Goal: Information Seeking & Learning: Understand process/instructions

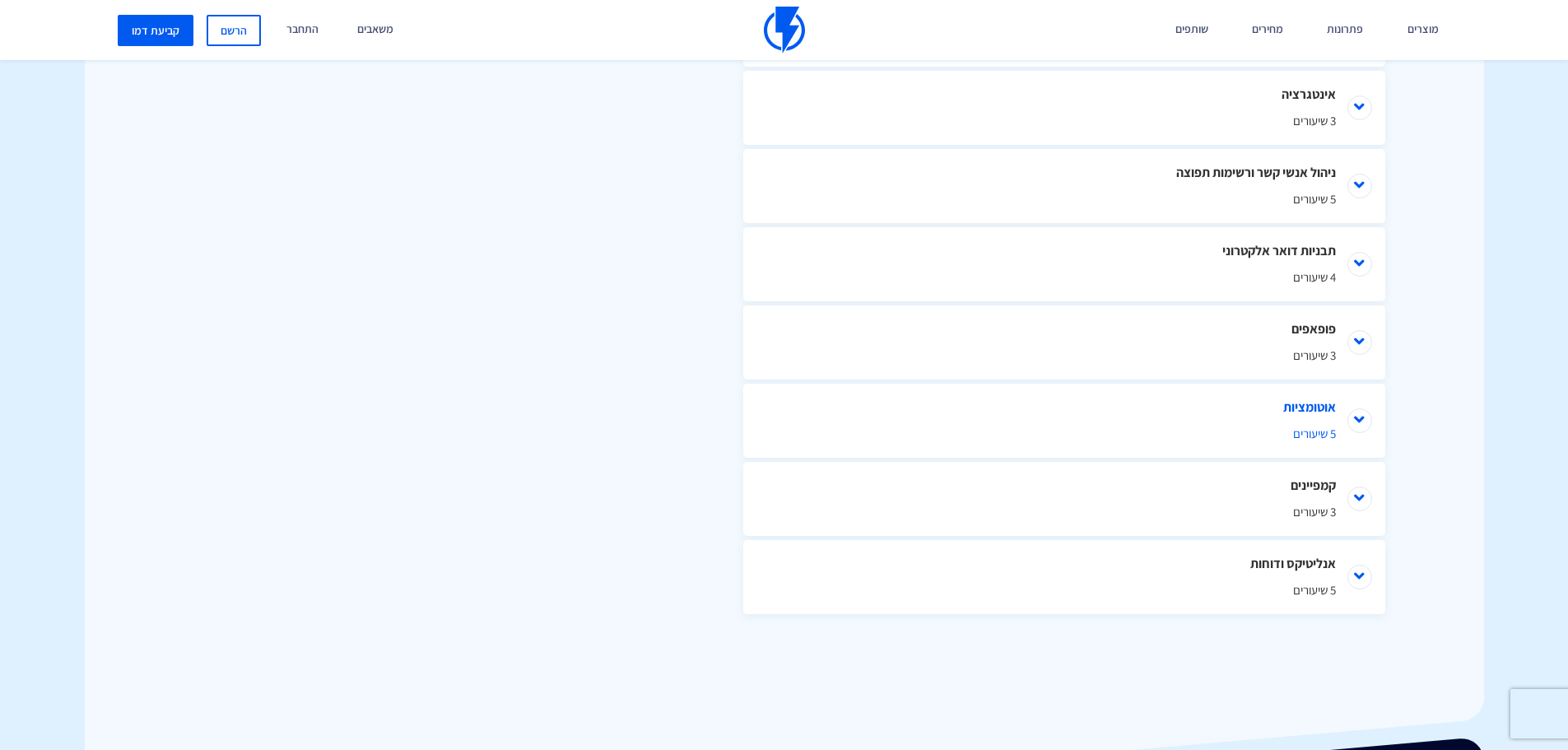
click at [1356, 415] on li "אוטומציות 5 שיעורים" at bounding box center [1065, 421] width 643 height 74
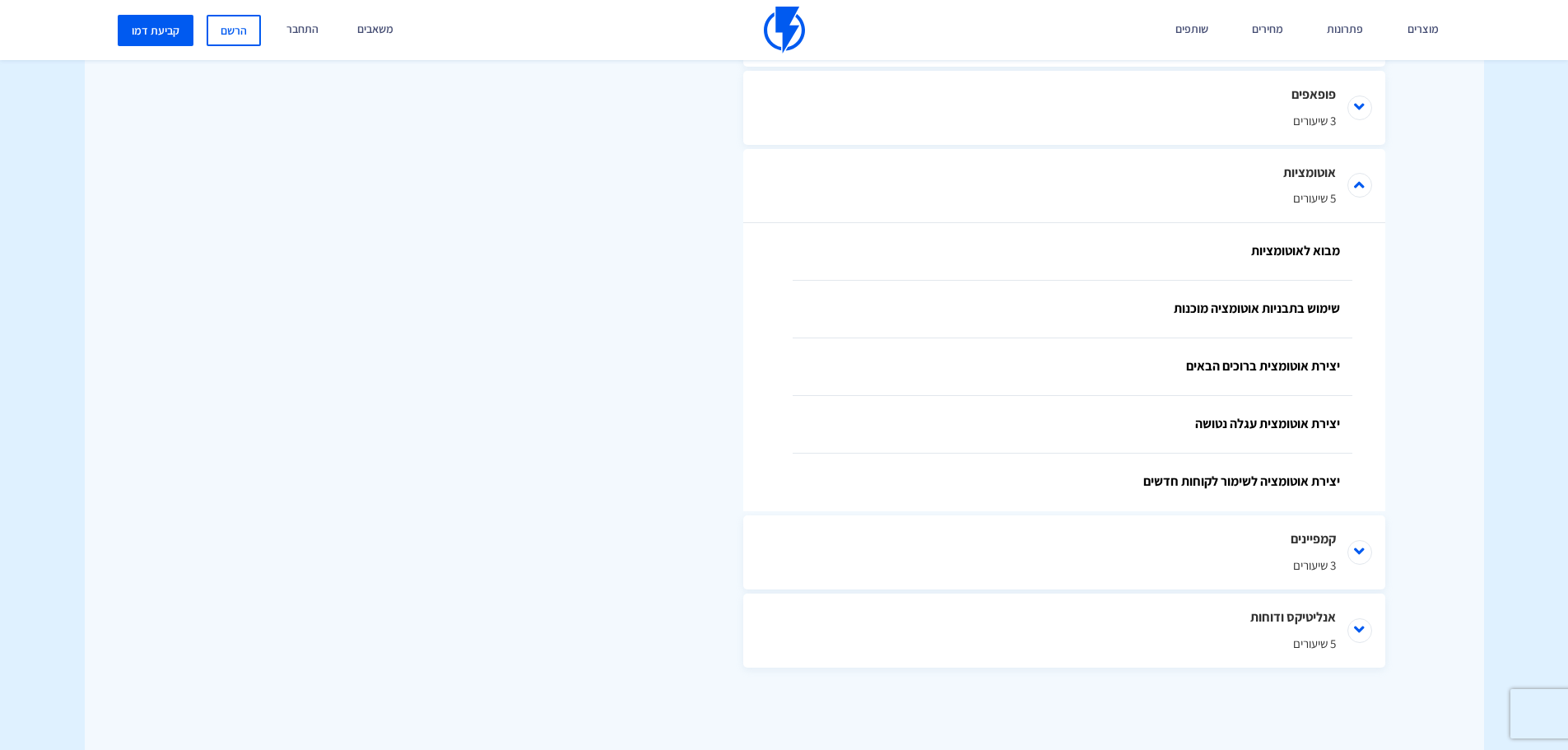
scroll to position [1194, 0]
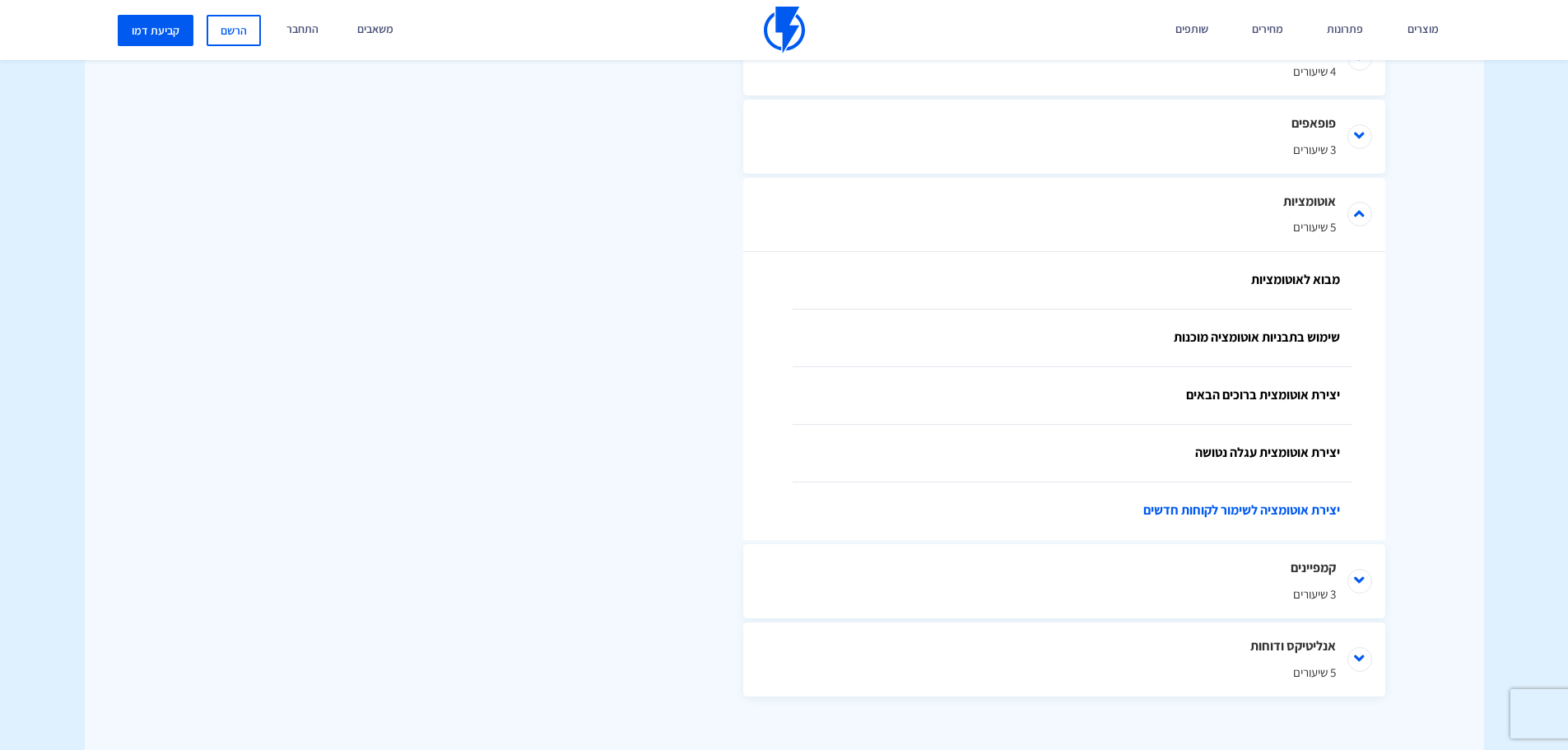
click at [1294, 514] on link "יצירת אוטומציה לשימור לקוחות חדשים" at bounding box center [1073, 511] width 560 height 57
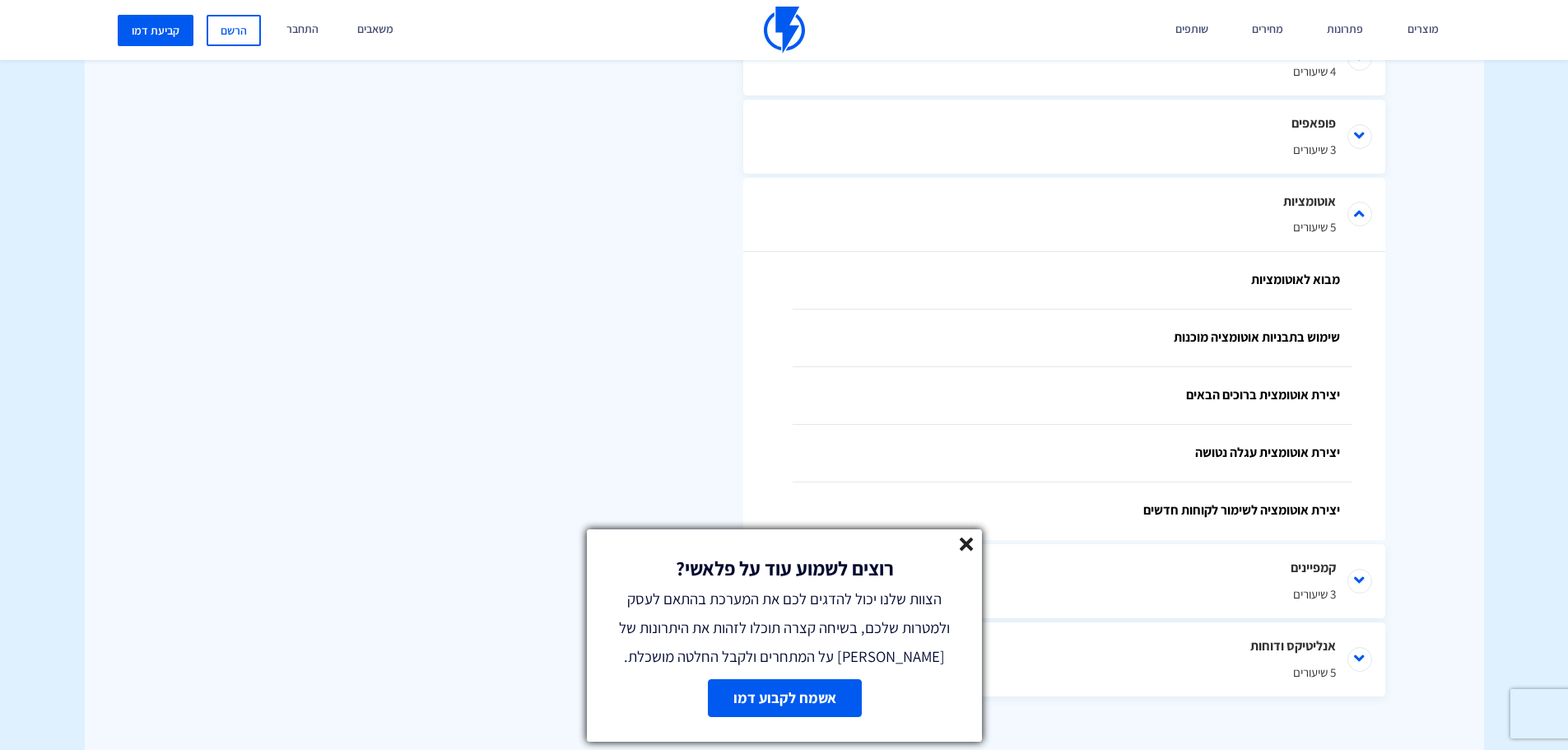
click at [797, 694] on link "אשמח לקבוע דמו" at bounding box center [784, 699] width 154 height 38
click at [966, 548] on icon at bounding box center [967, 545] width 14 height 14
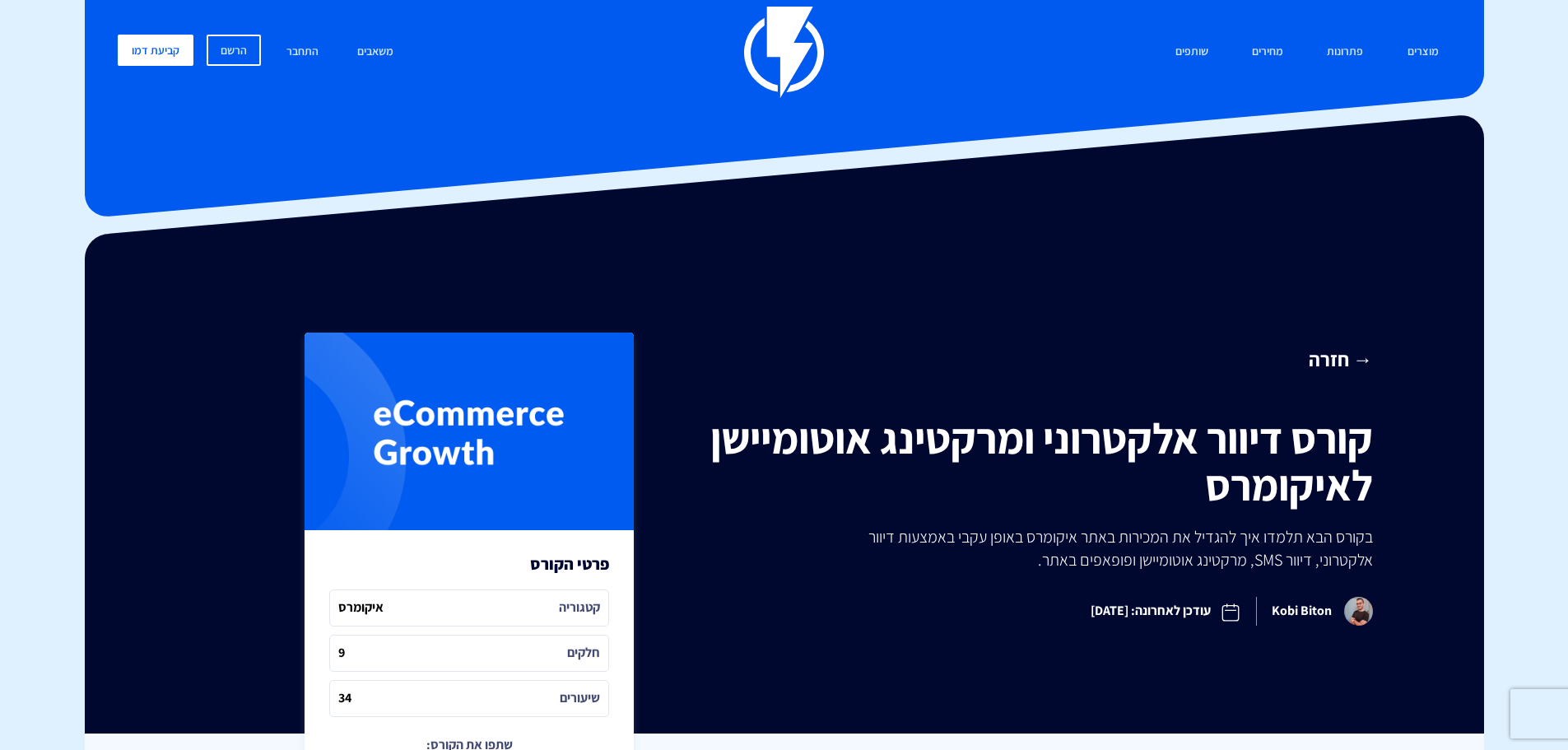
scroll to position [0, 0]
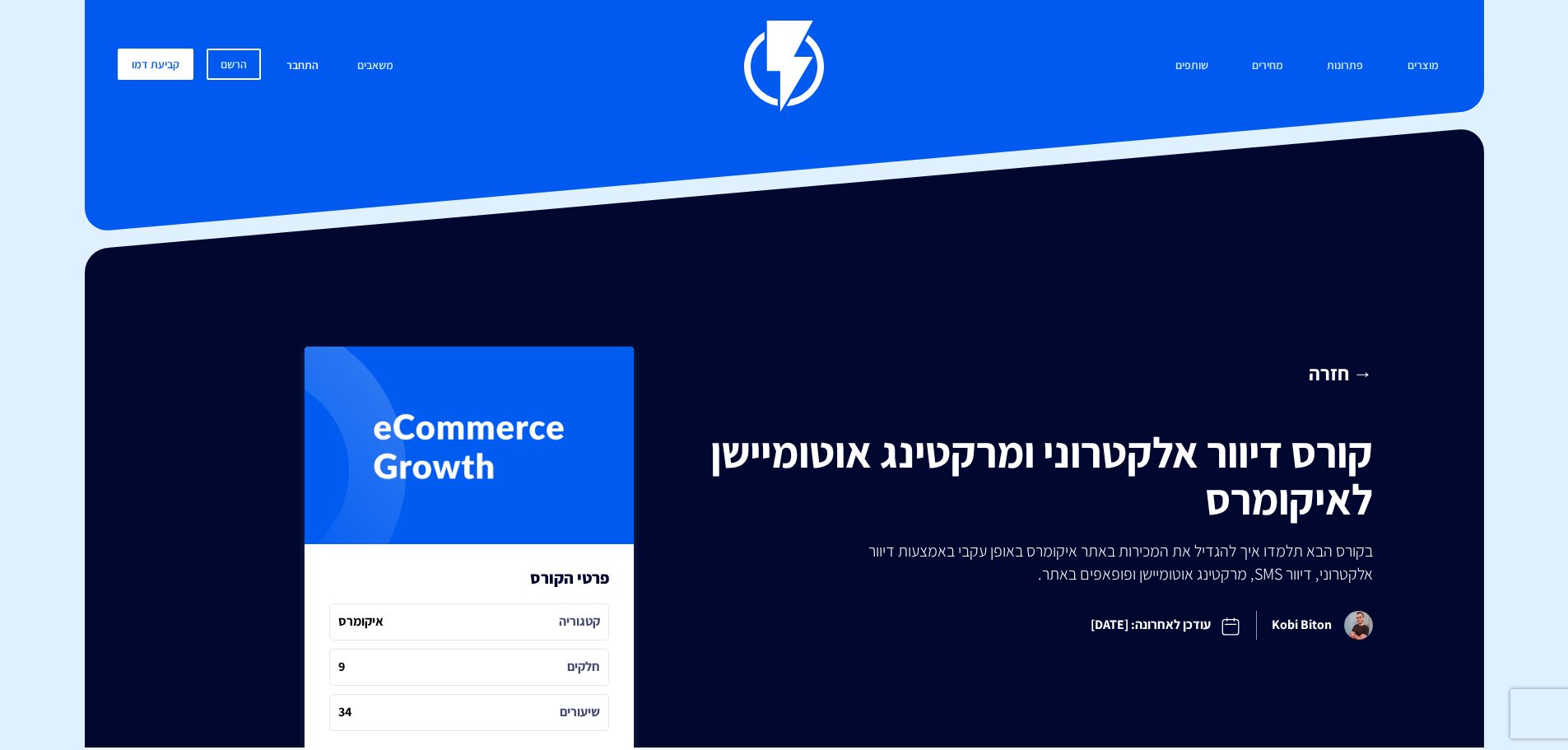
click at [295, 64] on link "התחבר" at bounding box center [302, 66] width 57 height 36
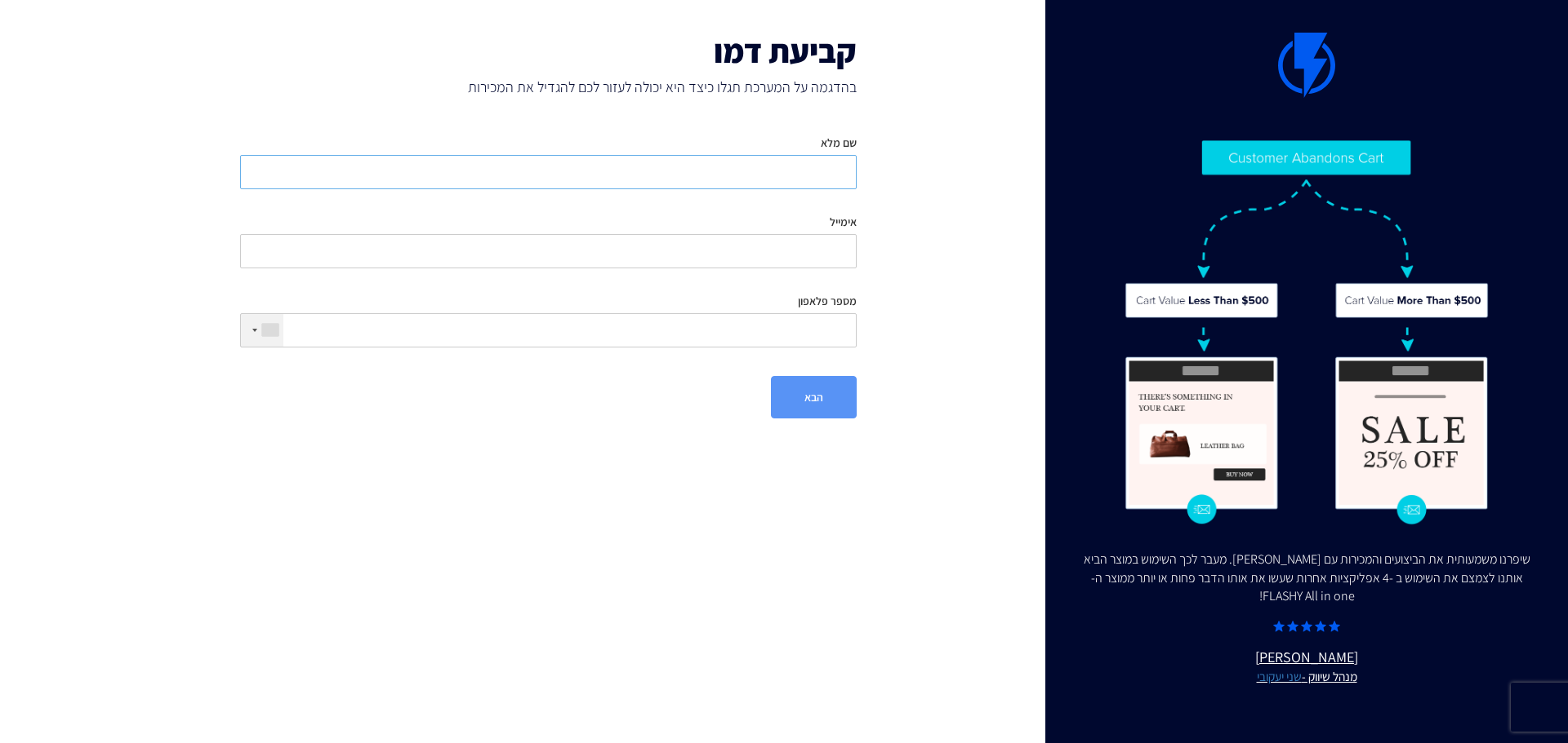
click at [735, 173] on input "שם מלא" at bounding box center [548, 173] width 616 height 35
type input "גיא"
click at [773, 252] on input "אימייל" at bounding box center [548, 251] width 616 height 35
paste input "[EMAIL_ADDRESS][DOMAIN_NAME]"
type input "guyhacolbo@gmail.com"
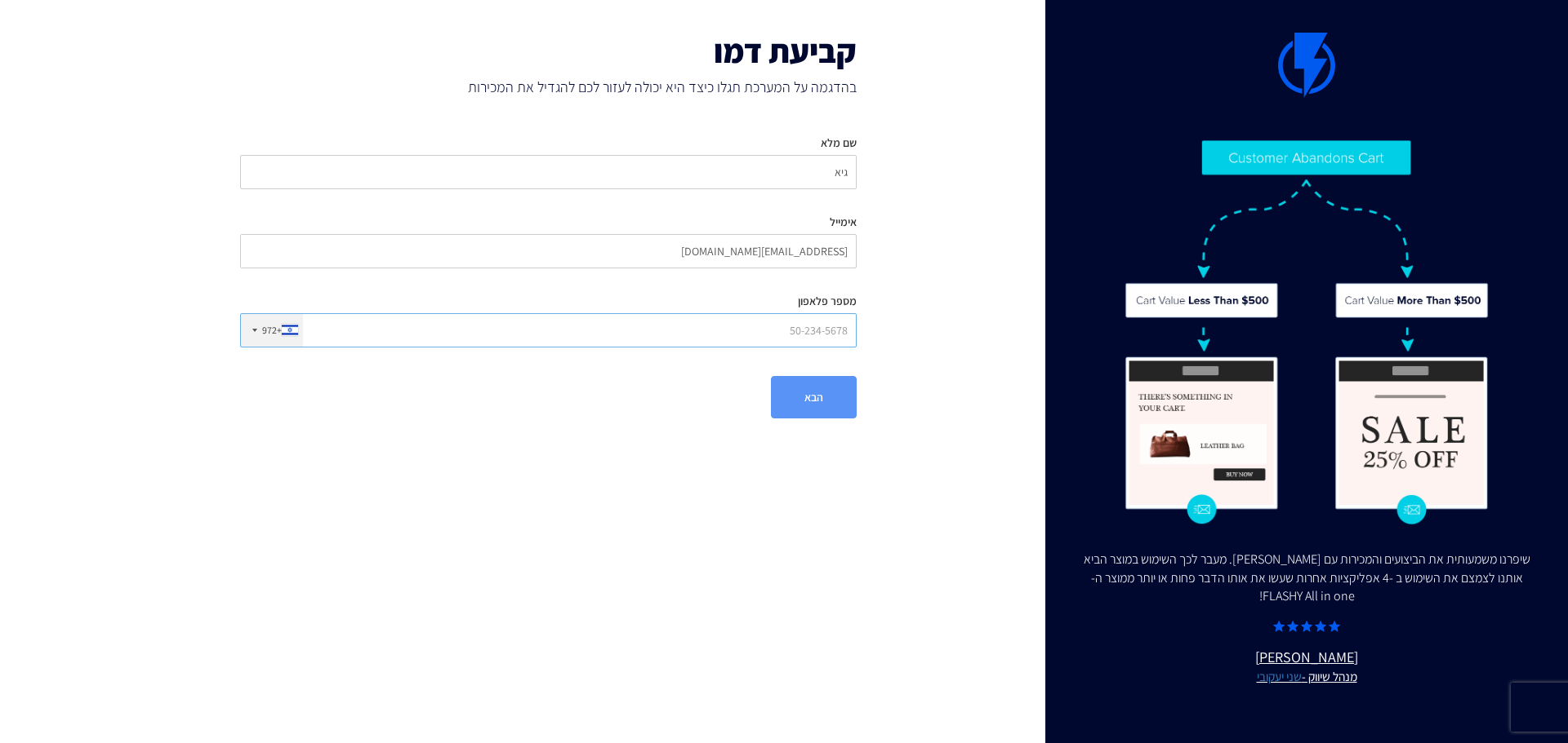
click at [767, 331] on input "מספר פלאפון" at bounding box center [548, 331] width 616 height 35
type input "0509361557"
click at [806, 391] on button "הבא" at bounding box center [813, 397] width 85 height 42
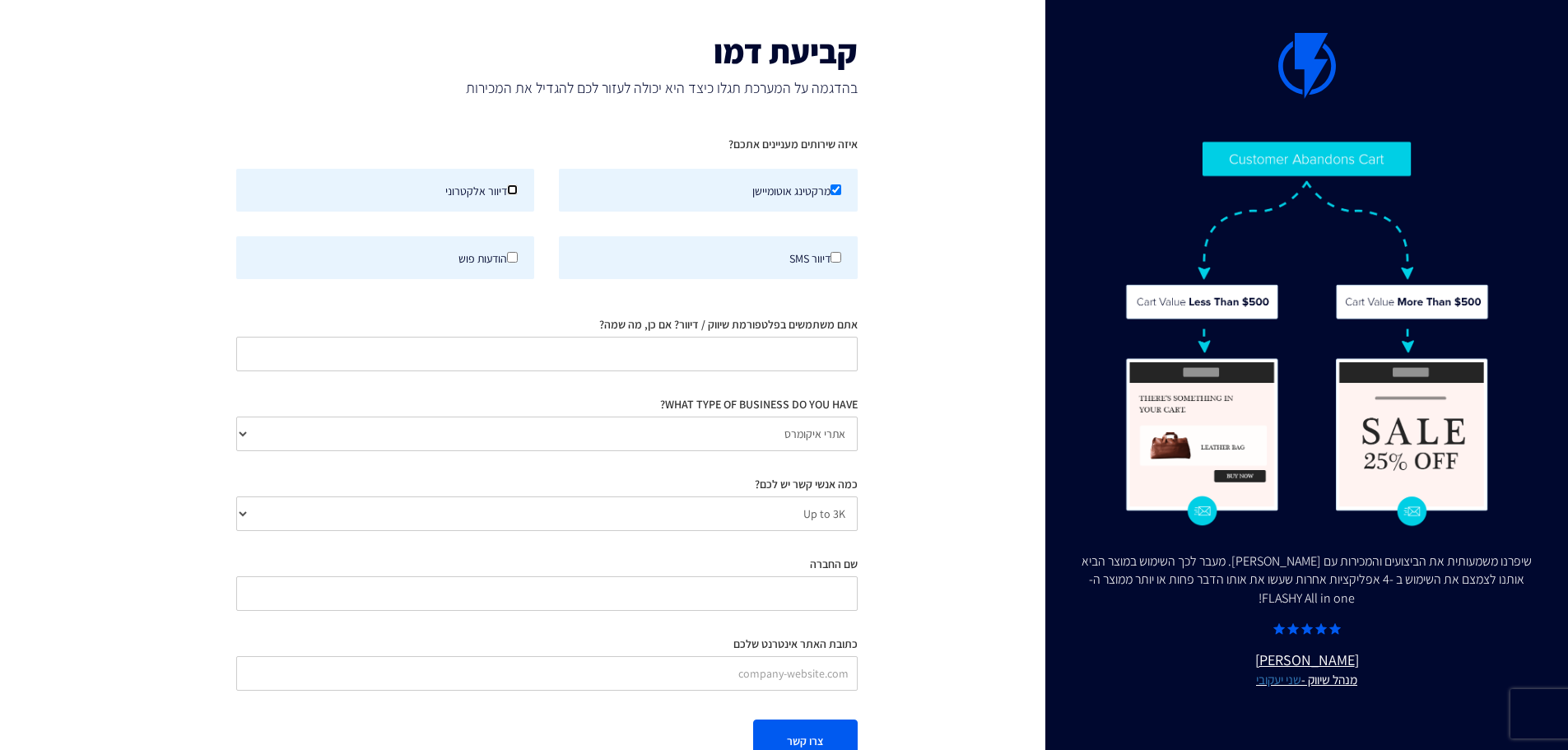
click at [511, 188] on input "דיוור אלקטרוני" at bounding box center [513, 190] width 10 height 10
checkbox input "true"
click at [676, 356] on input "אתם משתמשים בפלטפורמת שיווק / דיוור? אם כן, מה שמה?" at bounding box center [547, 355] width 622 height 35
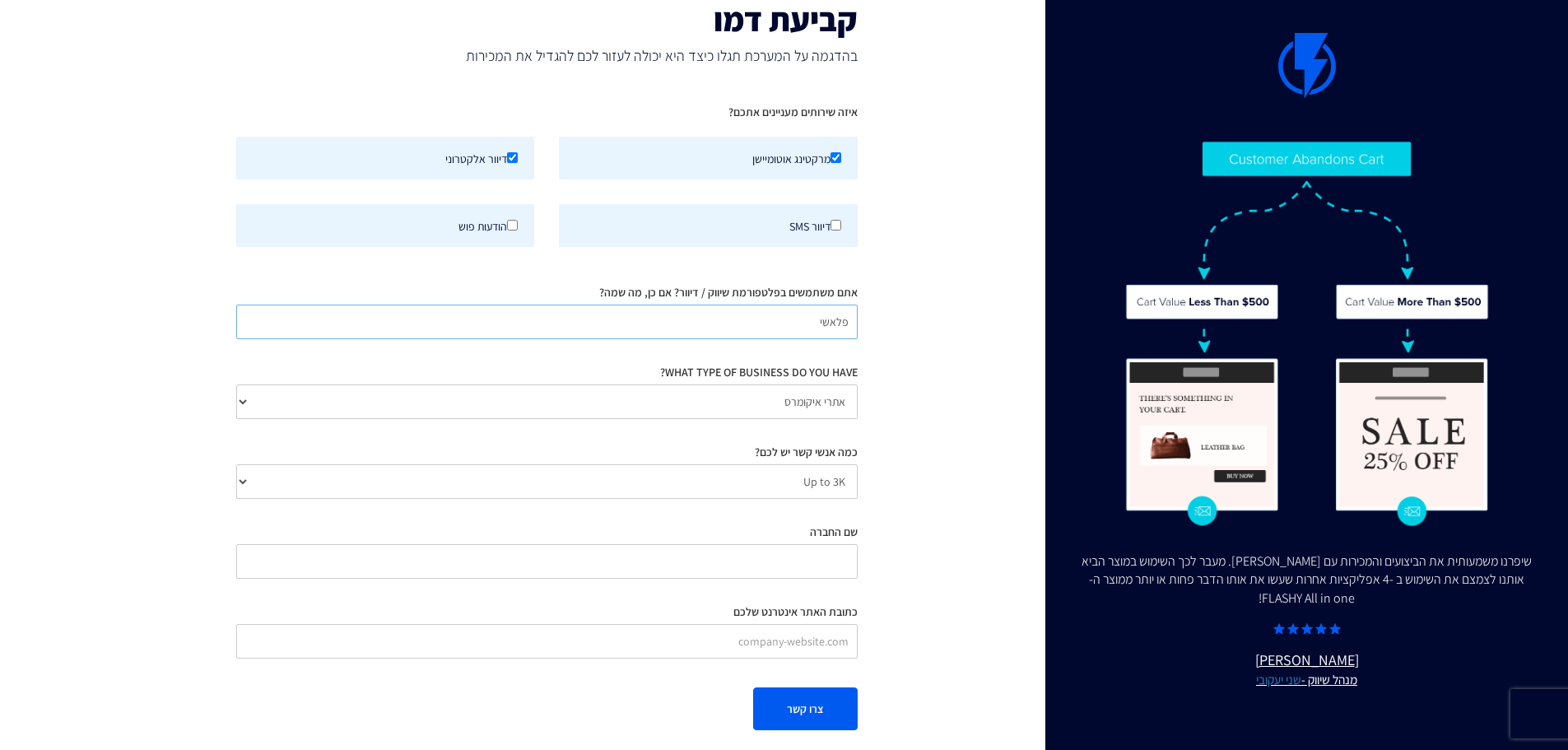
scroll to position [45, 0]
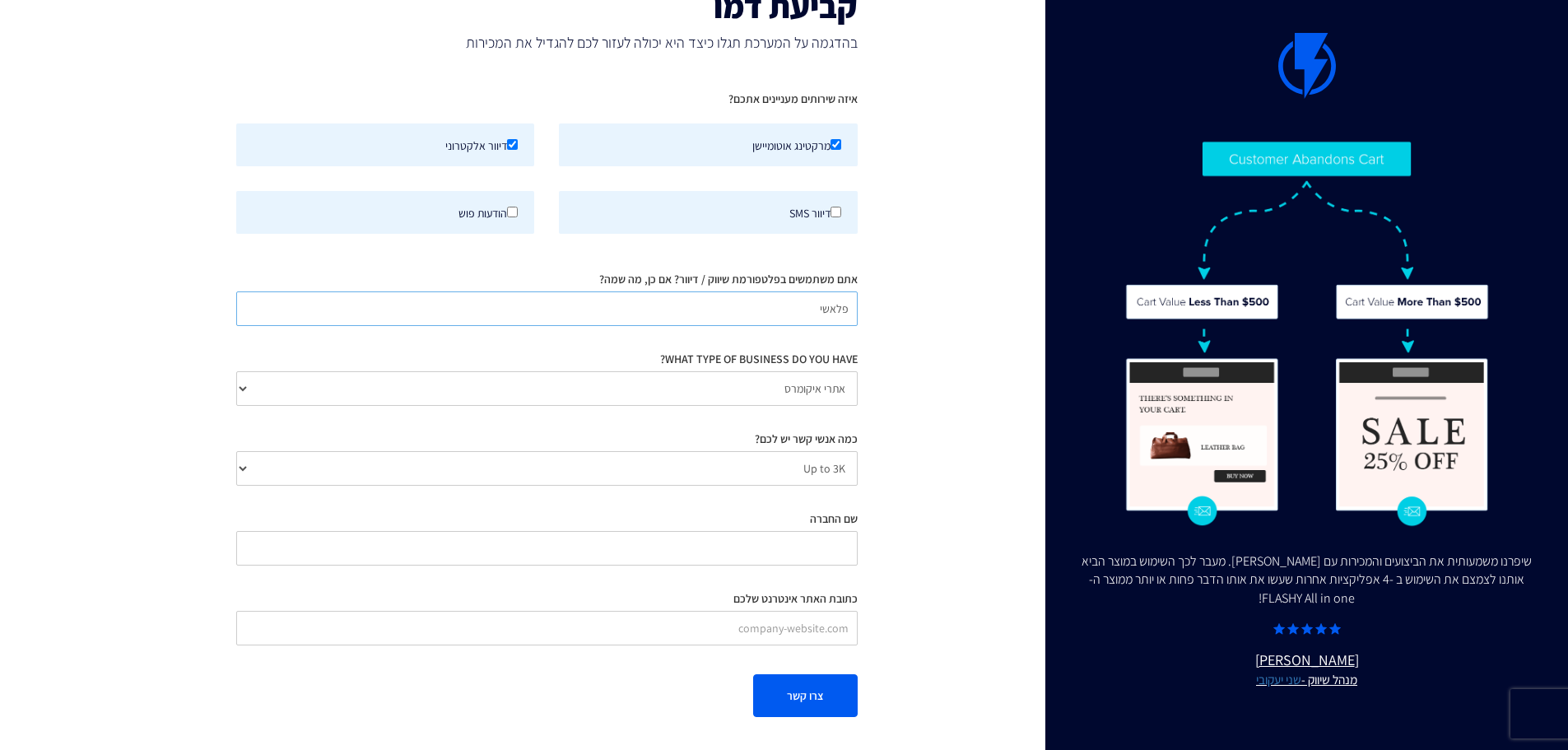
type input "פלאשי"
click at [634, 557] on input "שם החברה" at bounding box center [547, 549] width 622 height 35
type input "כל בו לחקלאי ולגינה"
click at [712, 635] on input "כתובת האתר אינטרנט שלכם" at bounding box center [547, 629] width 622 height 35
paste input "https://www.colbogarden.co.il/"
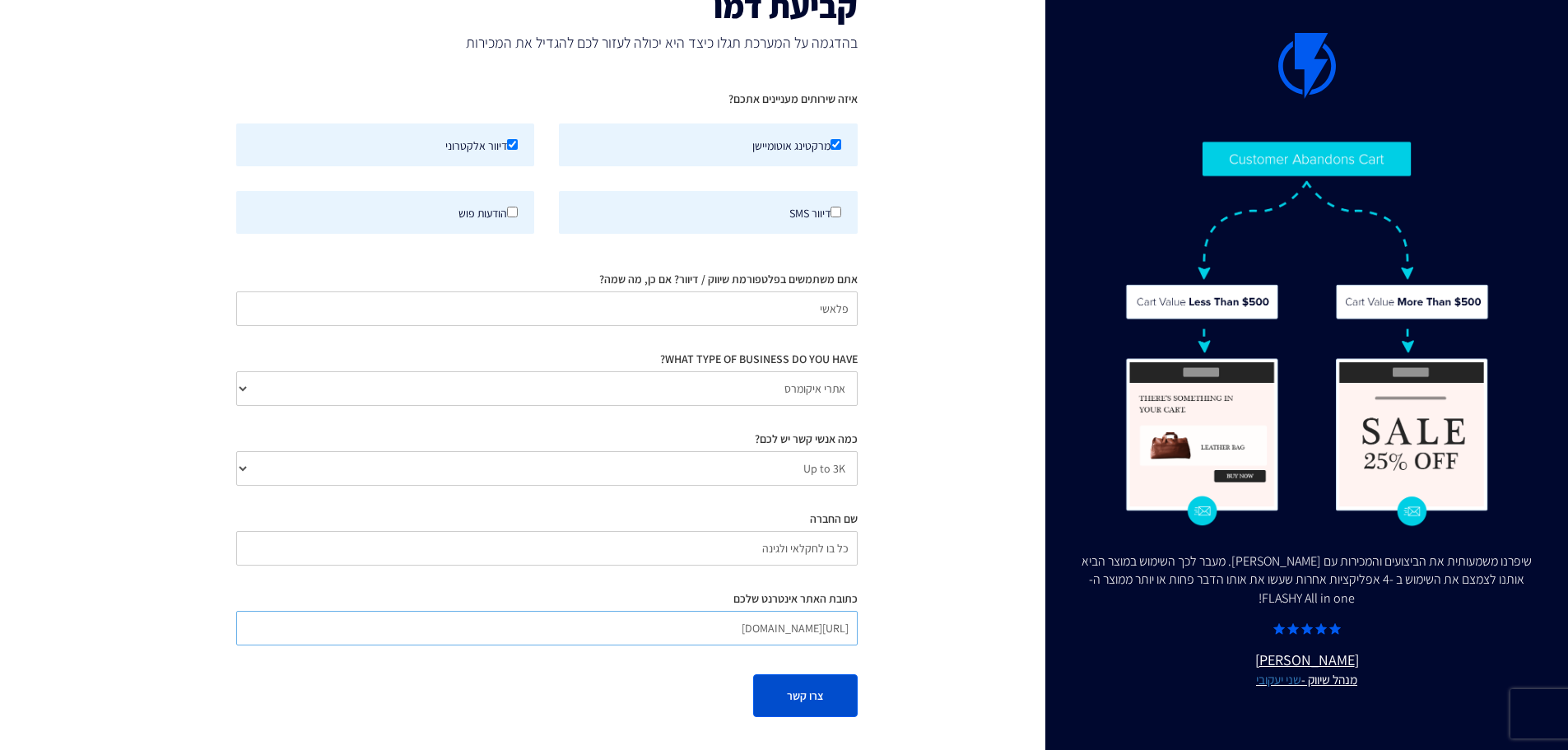
type input "https://www.colbogarden.co.il/"
click at [791, 693] on button "צרו קשר" at bounding box center [805, 695] width 104 height 43
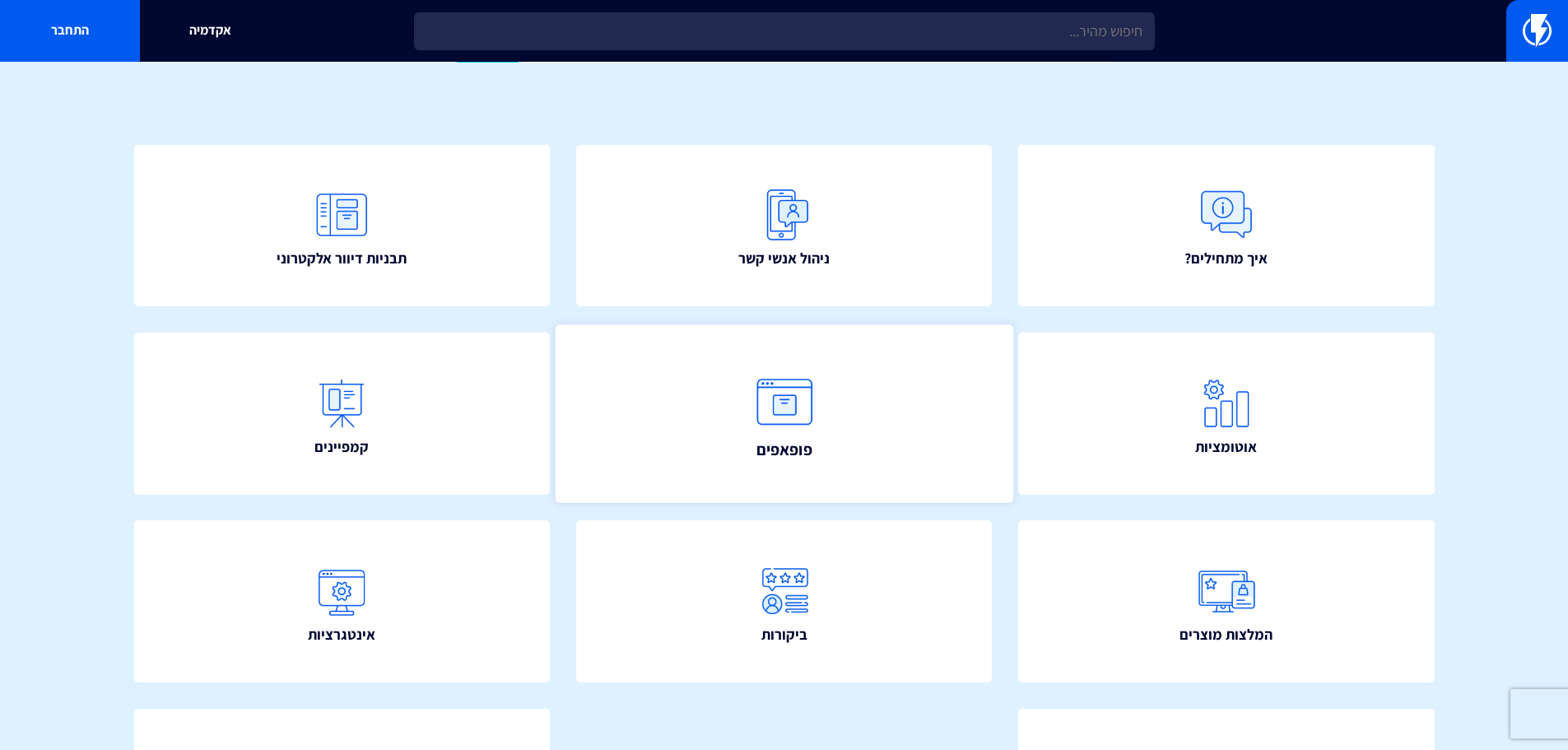
scroll to position [165, 0]
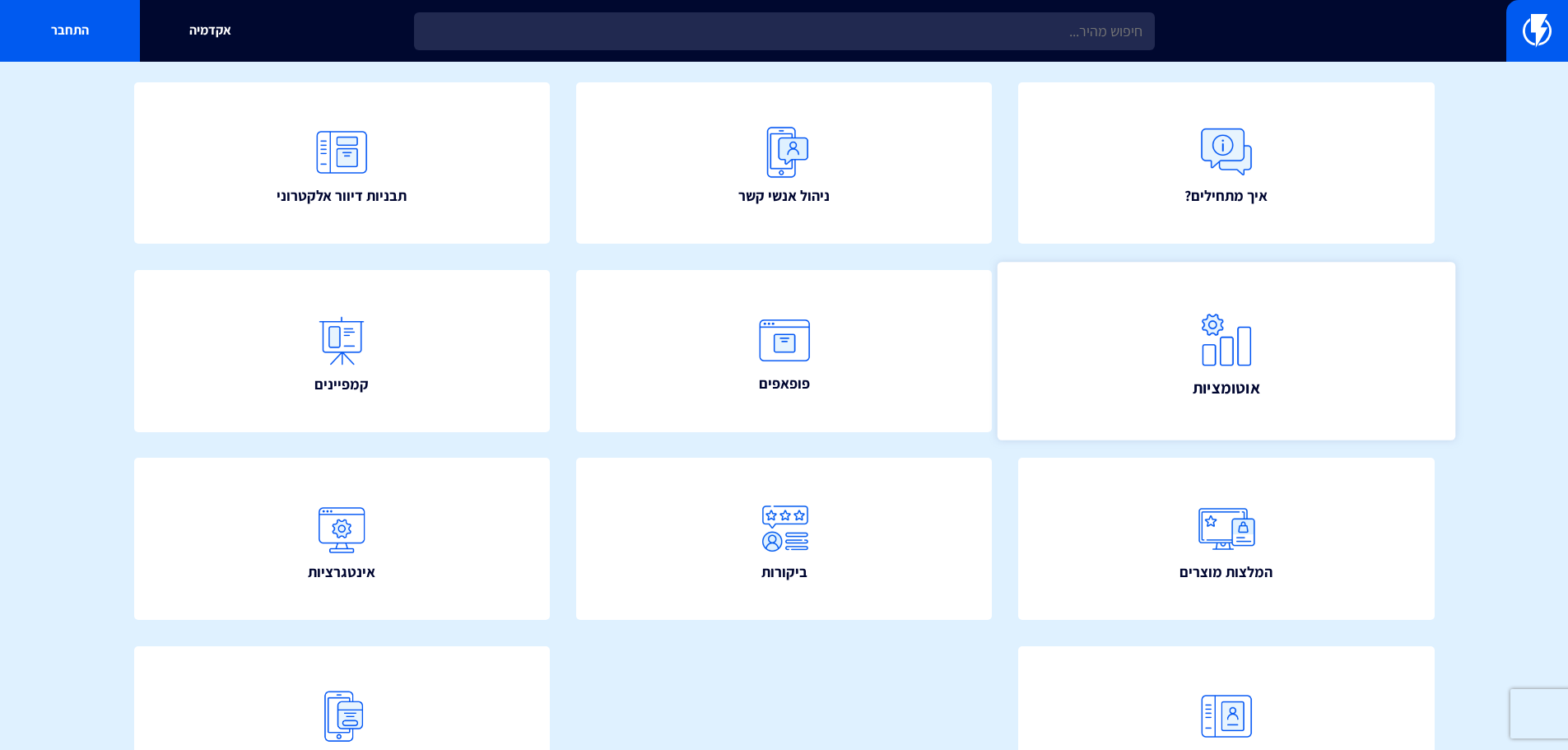
click at [1185, 383] on link "אוטומציות" at bounding box center [1227, 351] width 458 height 178
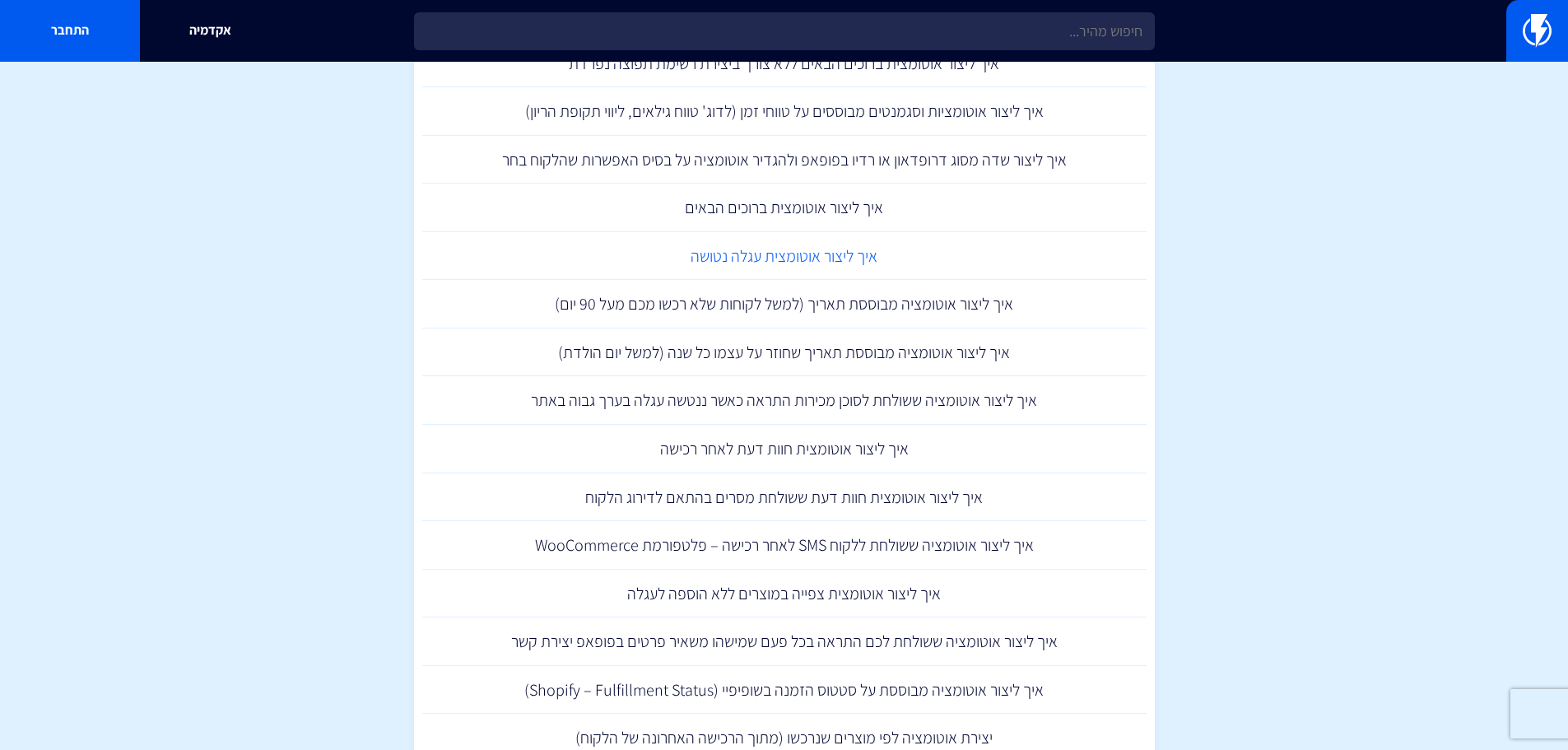
scroll to position [1730, 0]
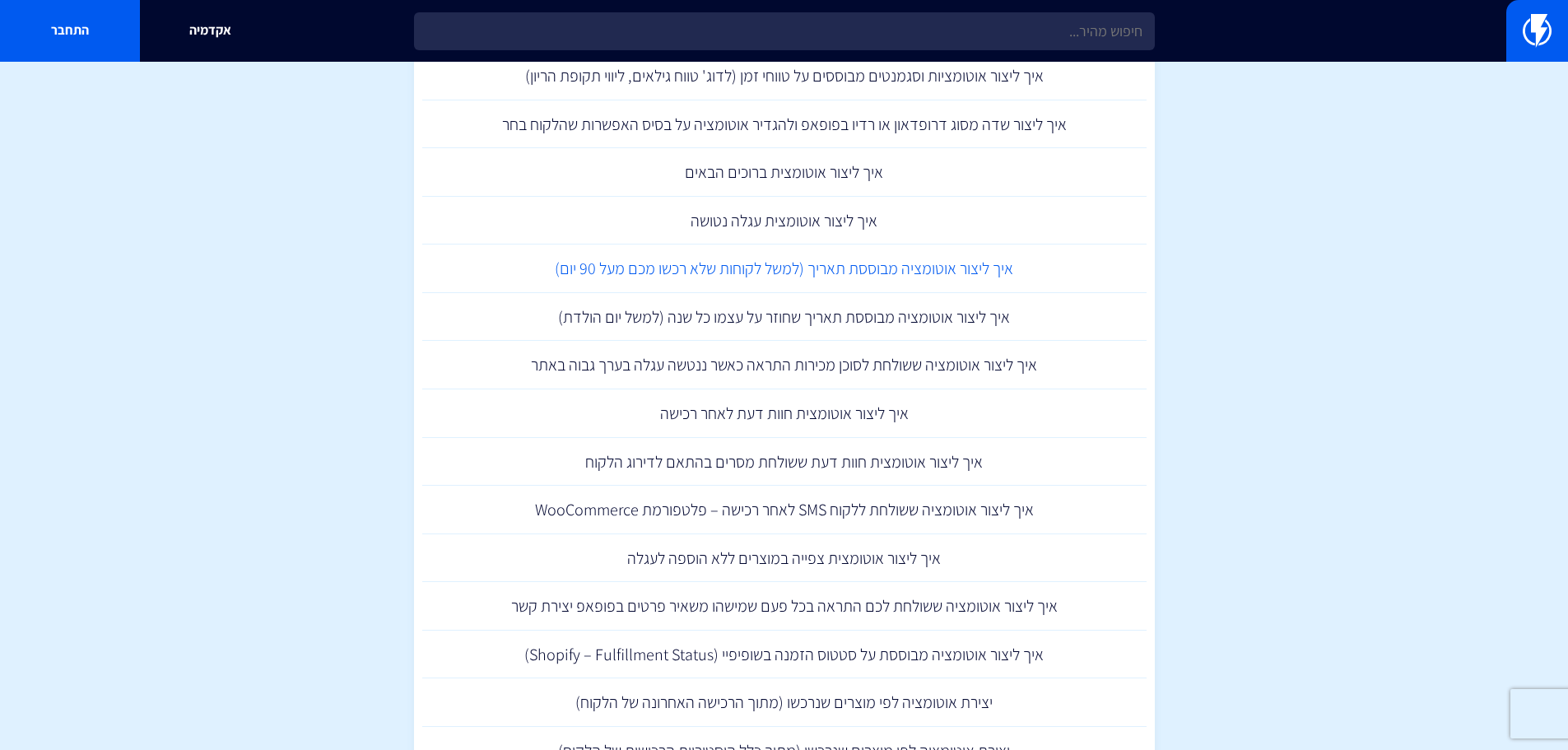
click at [819, 271] on link "איך ליצור אוטומציה מבוססת תאריך (למשל לקוחות שלא רכשו מכם מעל 90 יום)" at bounding box center [784, 269] width 724 height 49
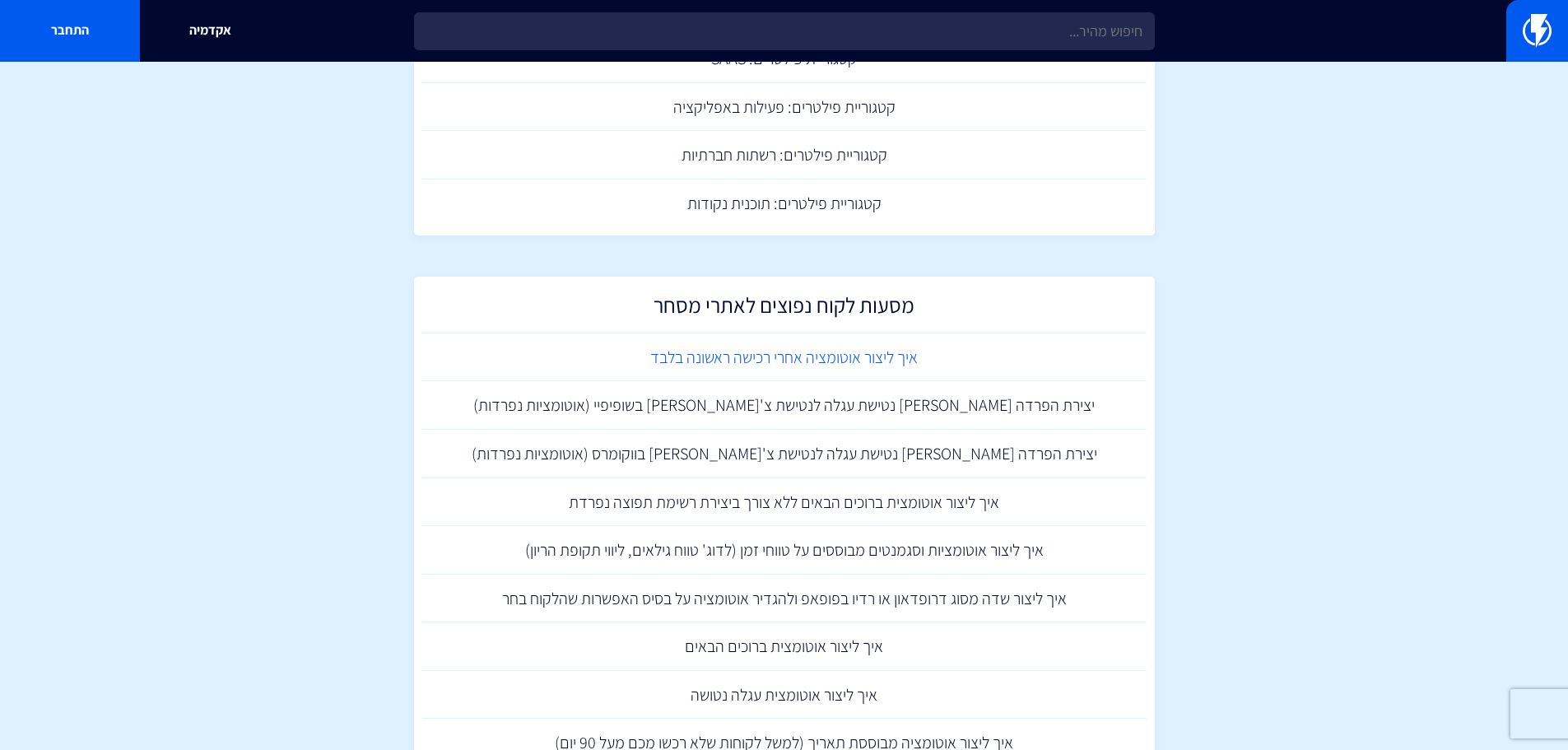
scroll to position [1483, 0]
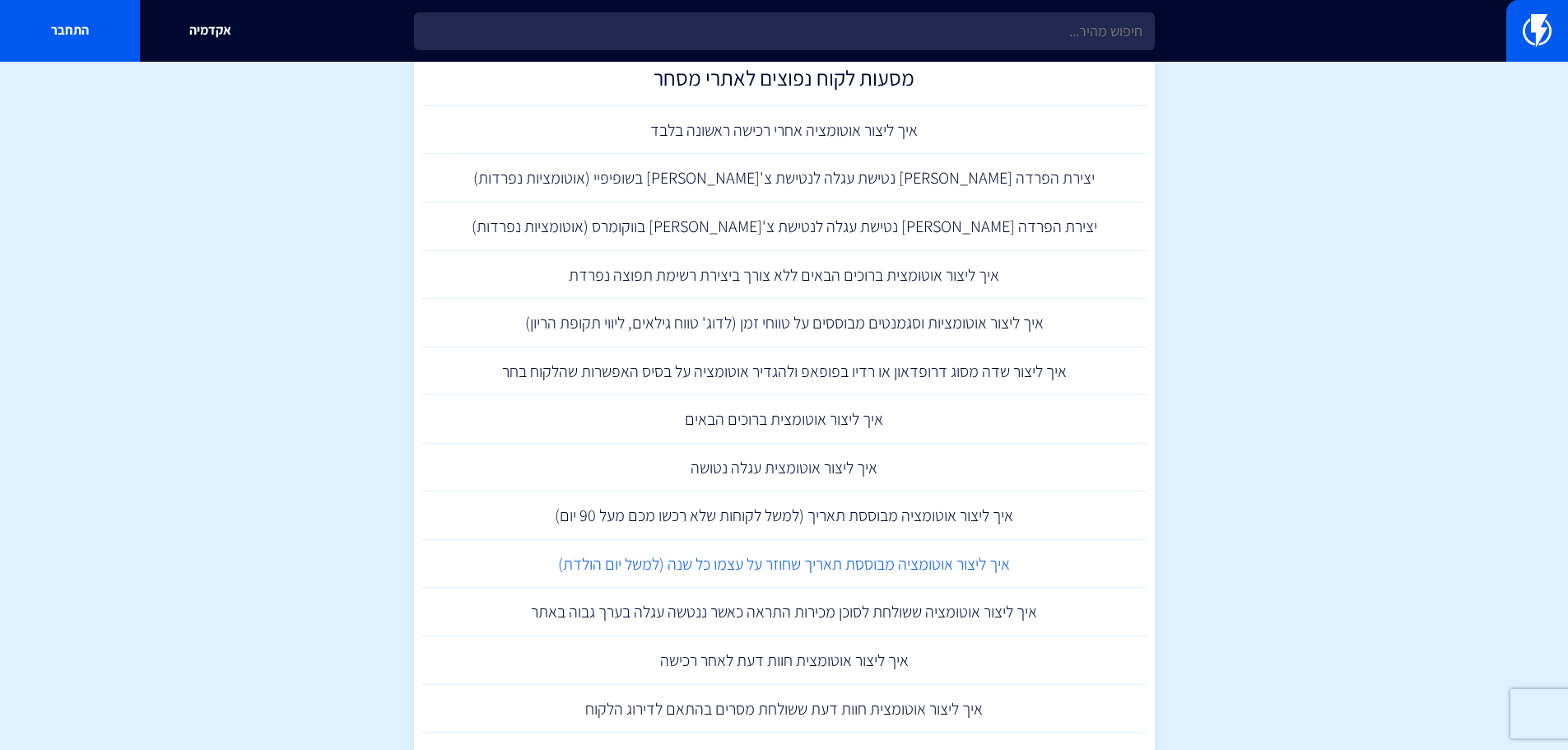
click at [800, 566] on link "איך ליצור אוטומציה מבוססת תאריך שחוזר על עצמו כל שנה (למשל יום הולדת)" at bounding box center [784, 564] width 724 height 49
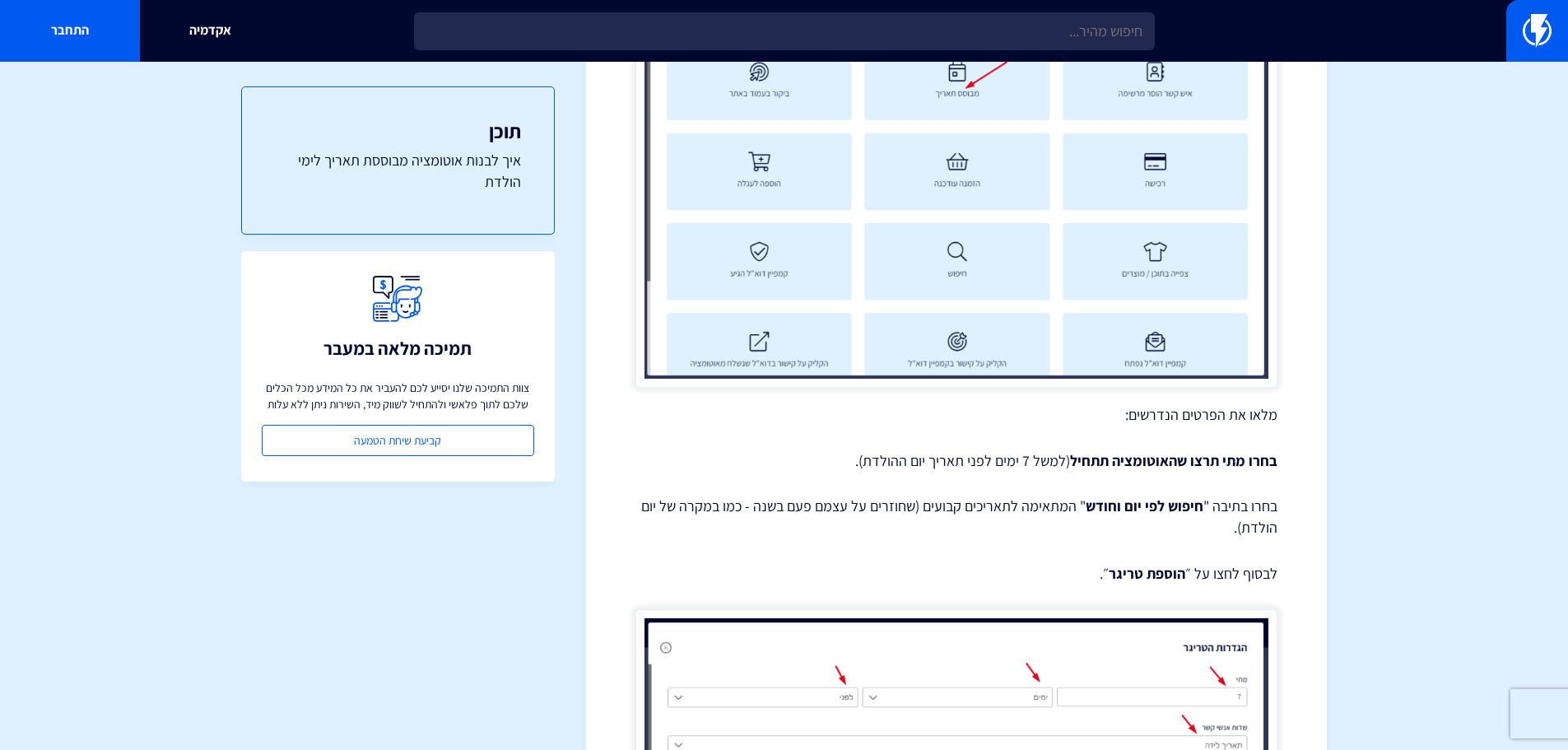
scroll to position [2224, 0]
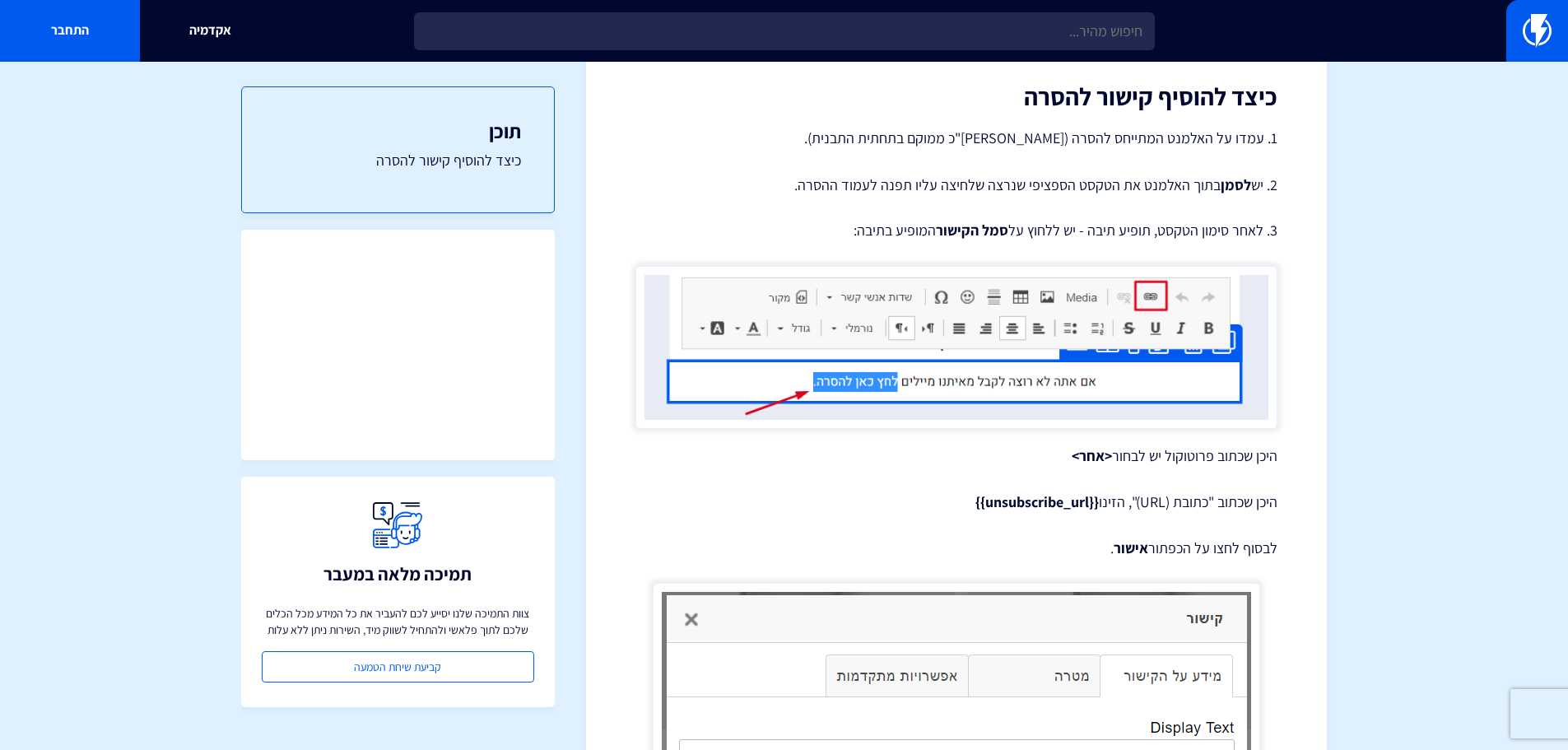
scroll to position [412, 0]
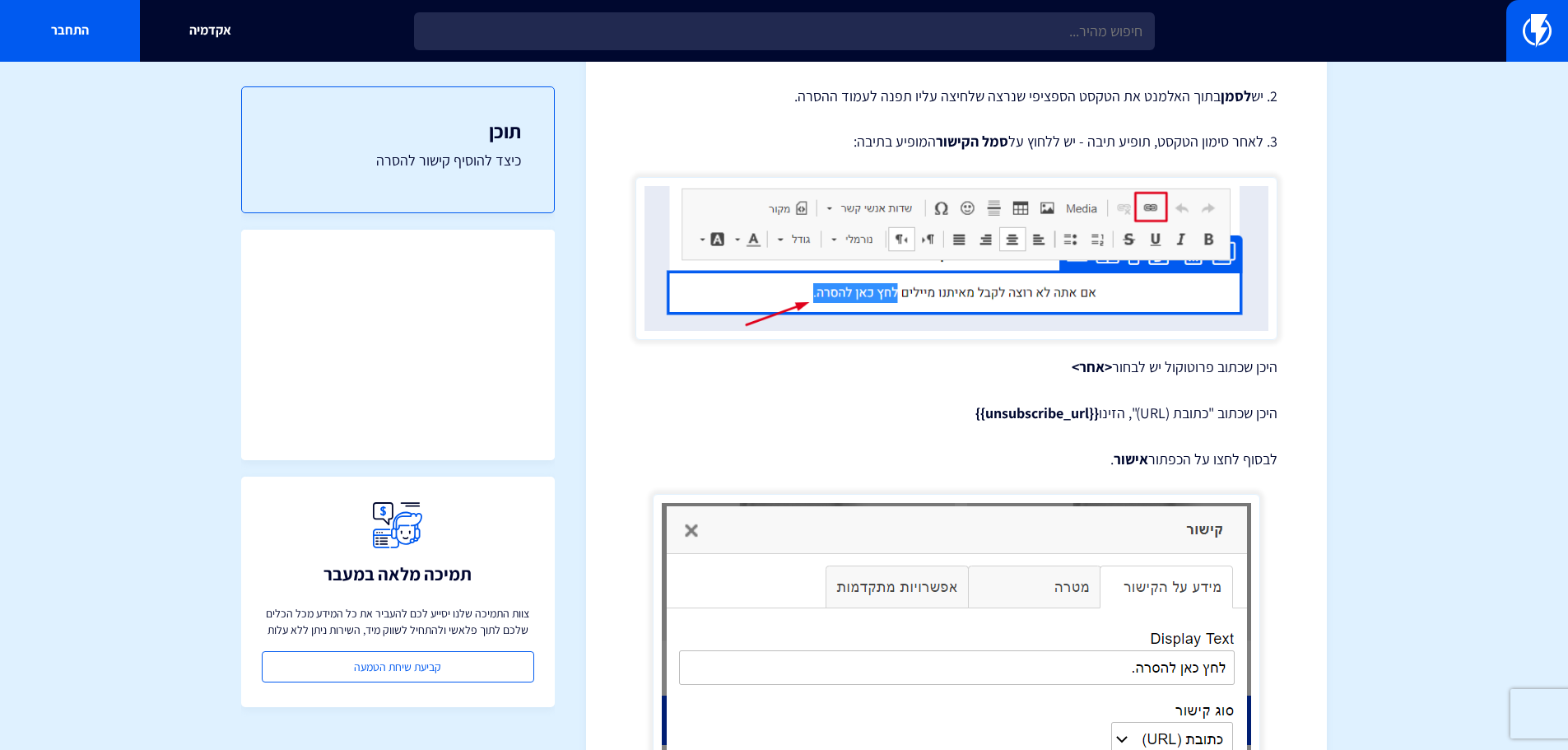
drag, startPoint x: 966, startPoint y: 413, endPoint x: 1095, endPoint y: 406, distance: 129.2
click at [1095, 406] on p "היכן שכתוב "כתובת (URL)", הזינו {{unsubscribe_url}}" at bounding box center [957, 413] width 643 height 22
copy strong "{{unsubscribe_url}}"
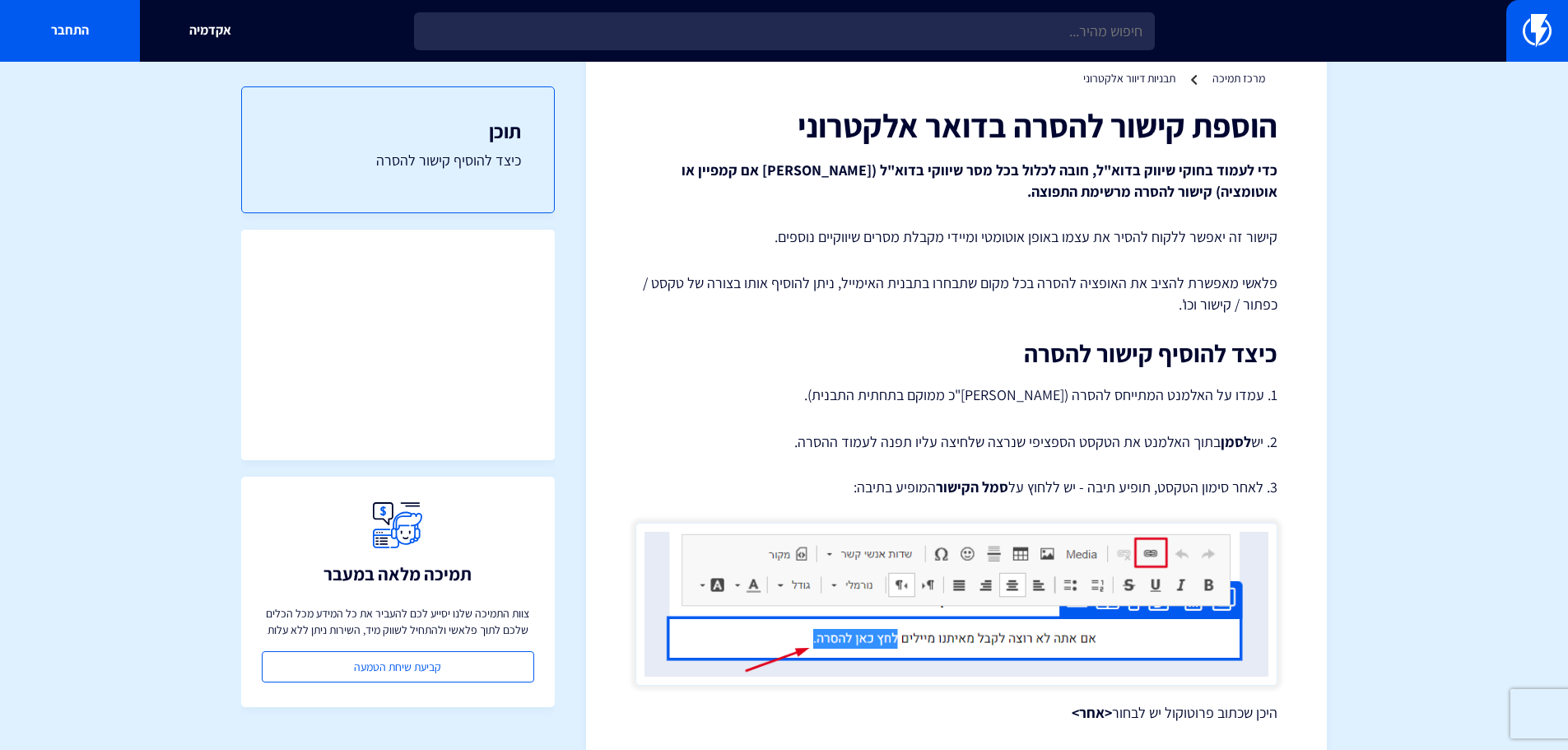
scroll to position [0, 0]
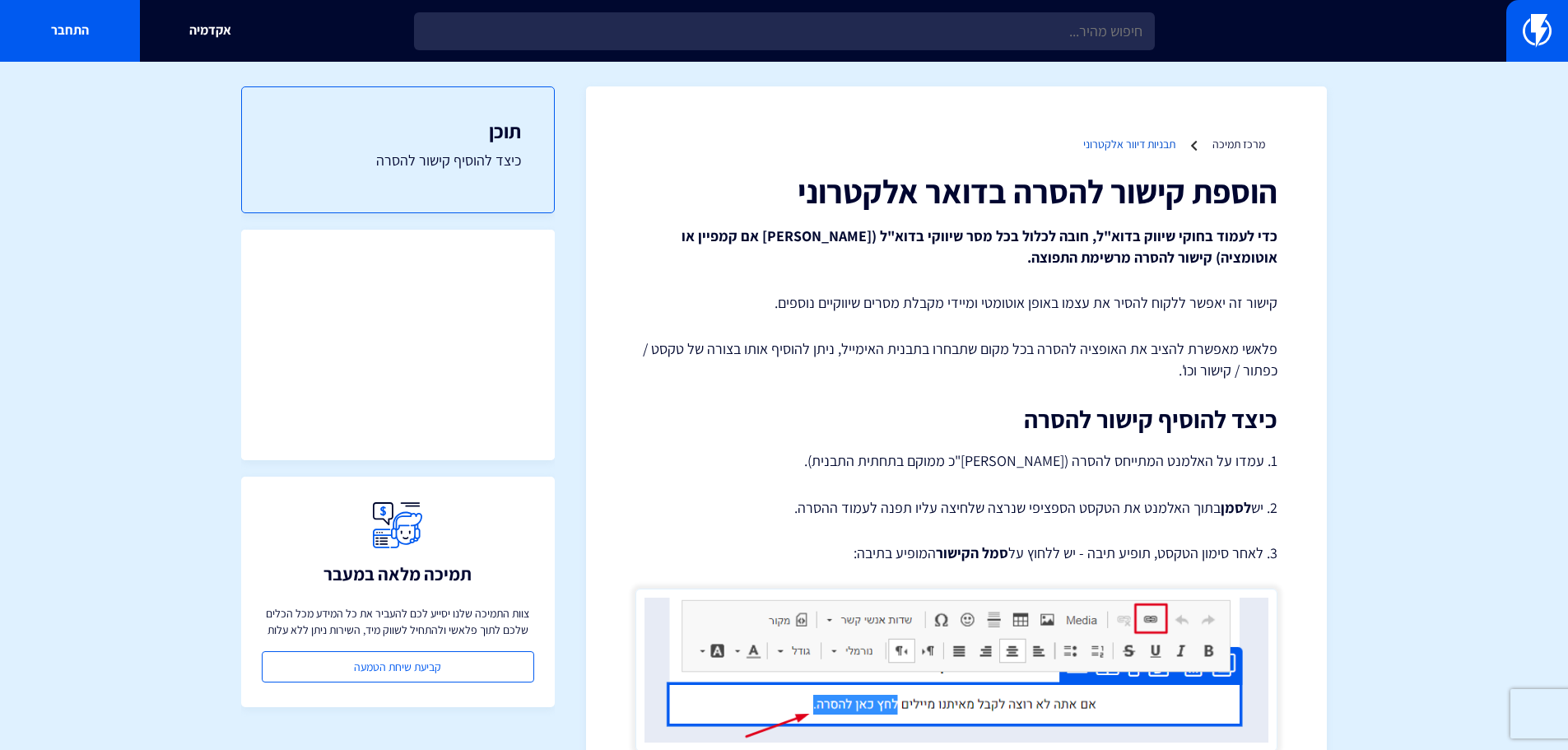
click at [1139, 147] on link "תבניות דיוור אלקטרוני" at bounding box center [1129, 144] width 92 height 15
